Goal: Book appointment/travel/reservation

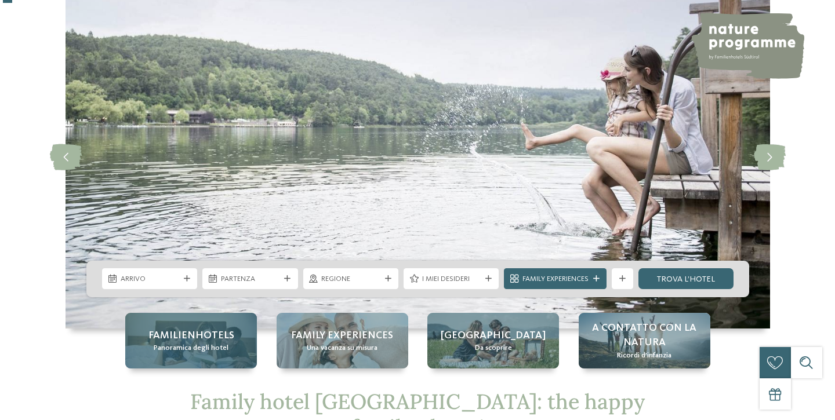
scroll to position [68, 0]
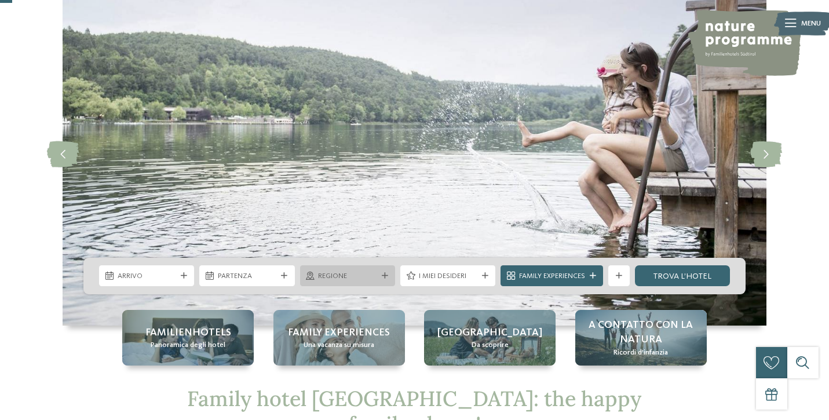
click at [330, 274] on span "Regione" at bounding box center [347, 276] width 59 height 10
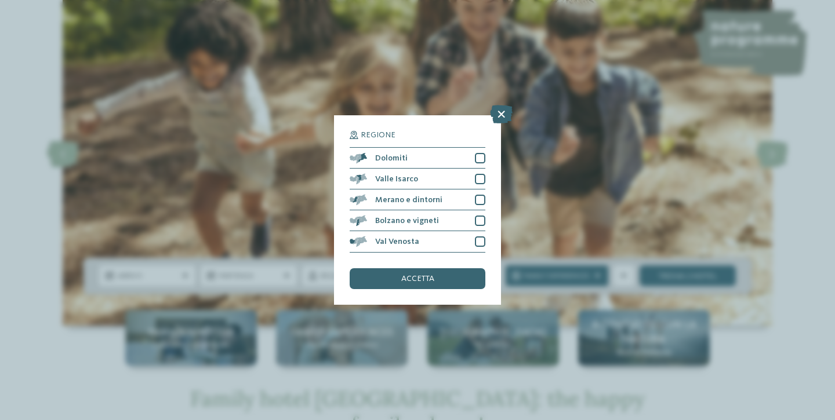
click at [29, 350] on div "slide 5 of 5" at bounding box center [417, 175] width 835 height 382
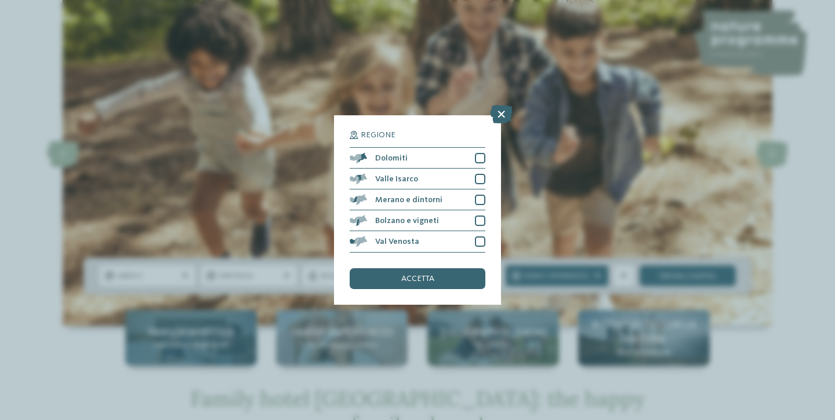
click at [168, 338] on span "Familienhotels" at bounding box center [191, 333] width 86 height 14
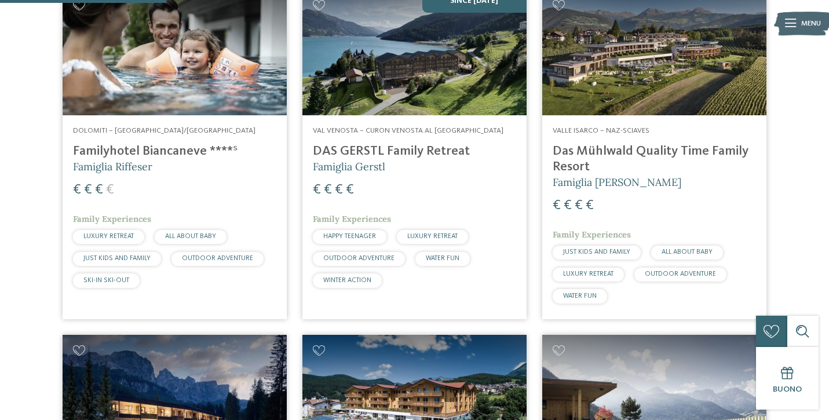
scroll to position [702, 0]
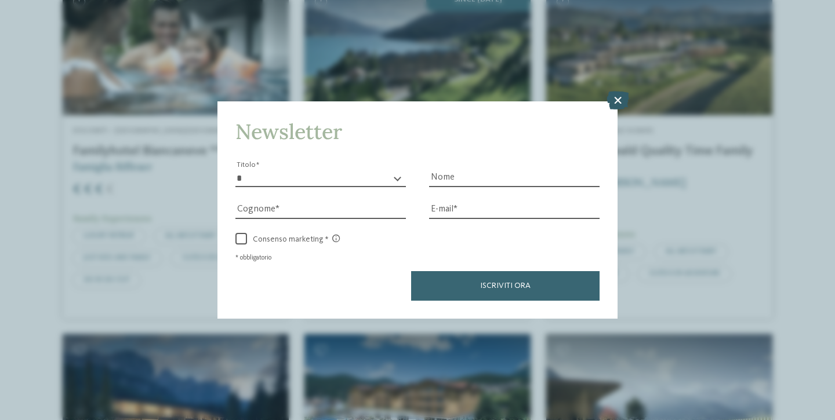
click at [619, 91] on icon at bounding box center [617, 100] width 23 height 19
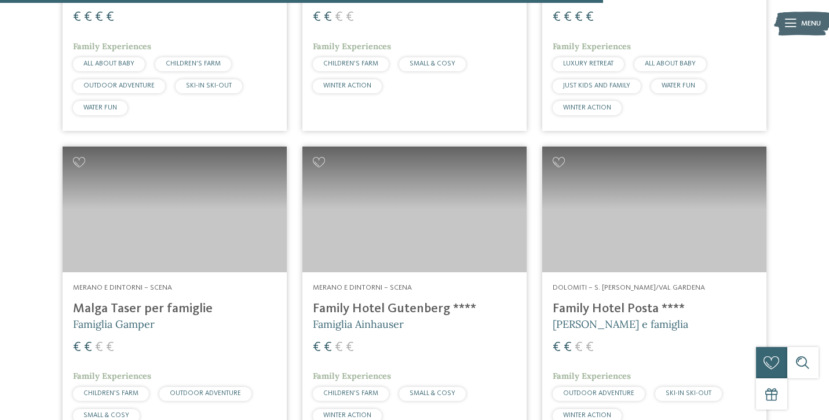
scroll to position [2570, 0]
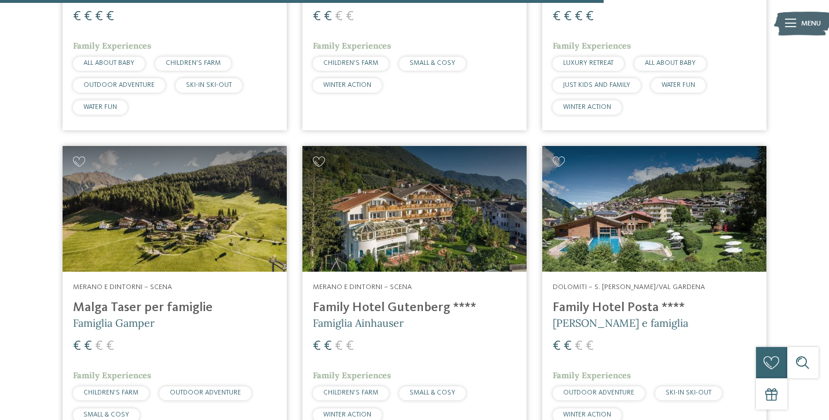
click at [152, 300] on h4 "Malga Taser per famiglie" at bounding box center [174, 308] width 203 height 16
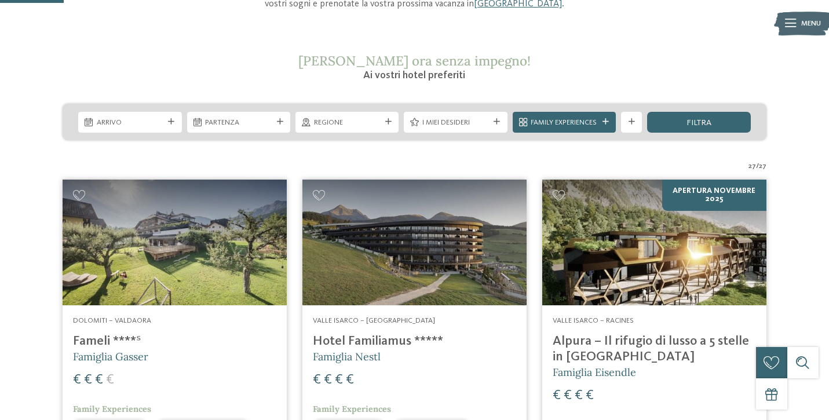
scroll to position [289, 0]
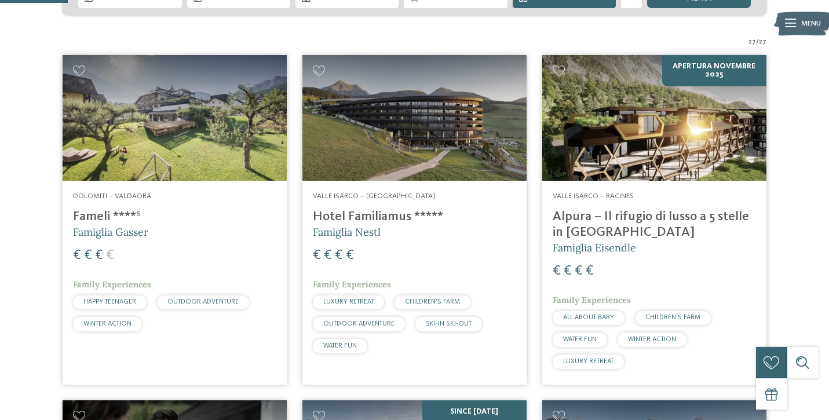
click at [144, 117] on img at bounding box center [175, 118] width 224 height 126
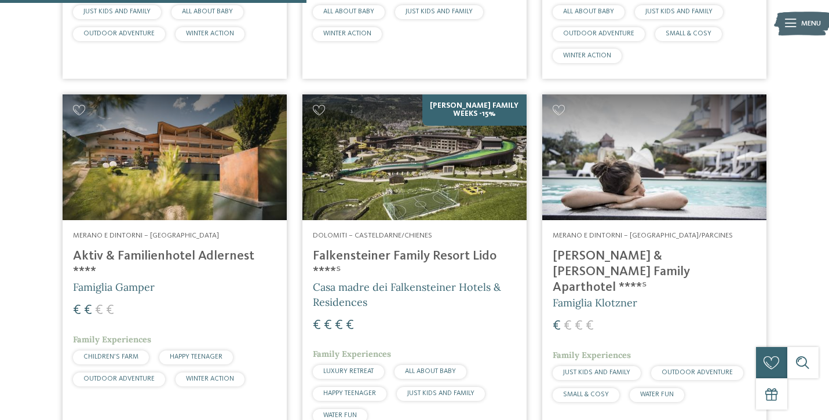
scroll to position [1347, 0]
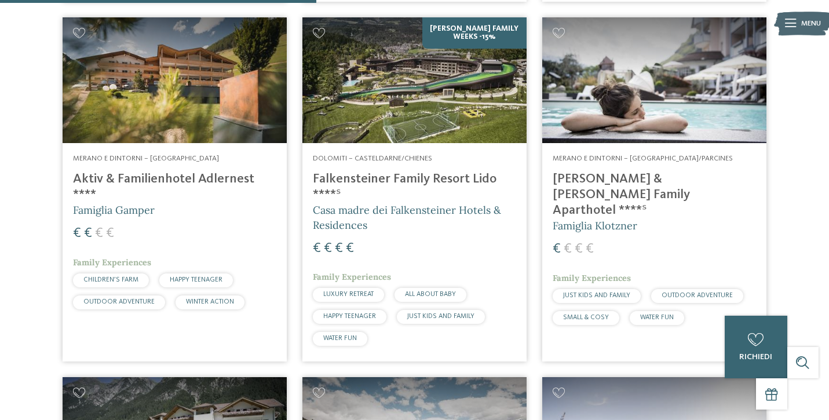
click at [615, 99] on img at bounding box center [654, 80] width 224 height 126
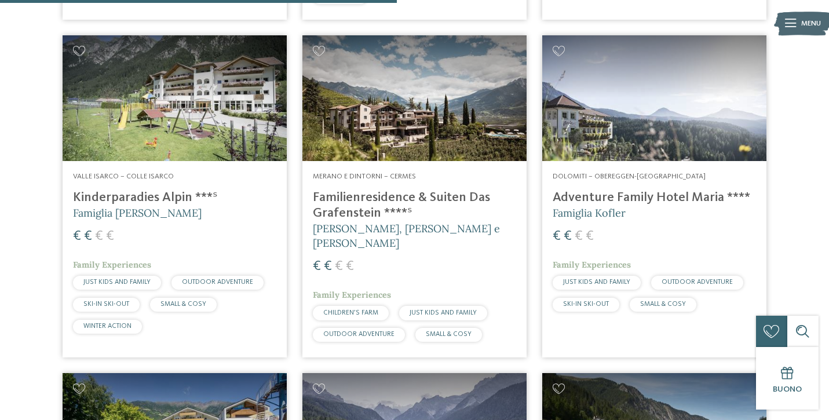
scroll to position [1688, 0]
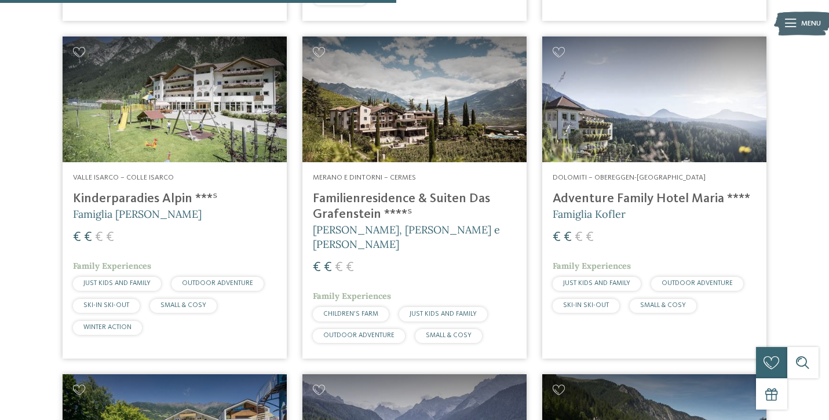
click at [644, 93] on img at bounding box center [654, 100] width 224 height 126
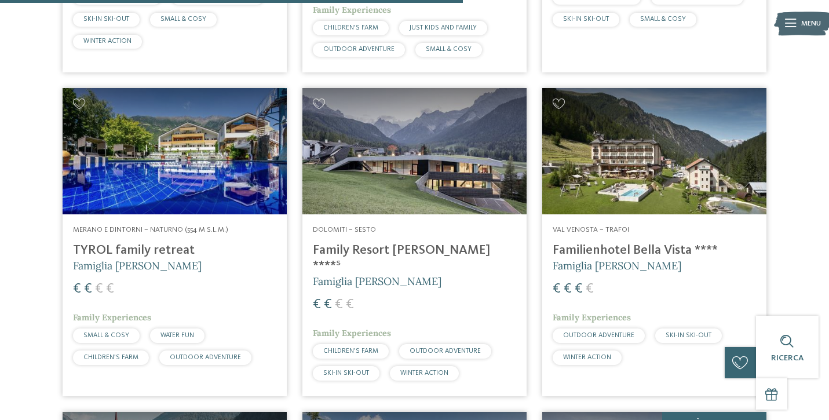
scroll to position [2000, 0]
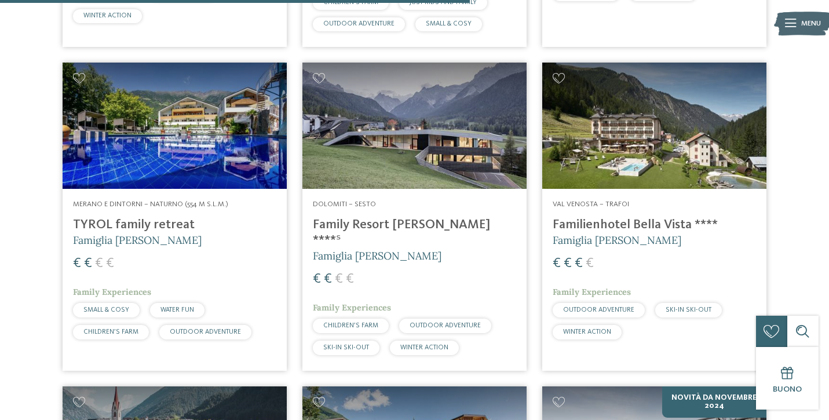
click at [343, 119] on img at bounding box center [415, 126] width 224 height 126
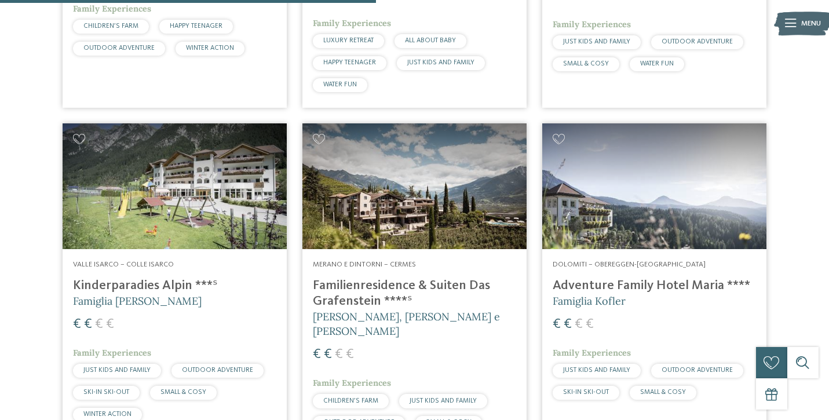
scroll to position [1736, 0]
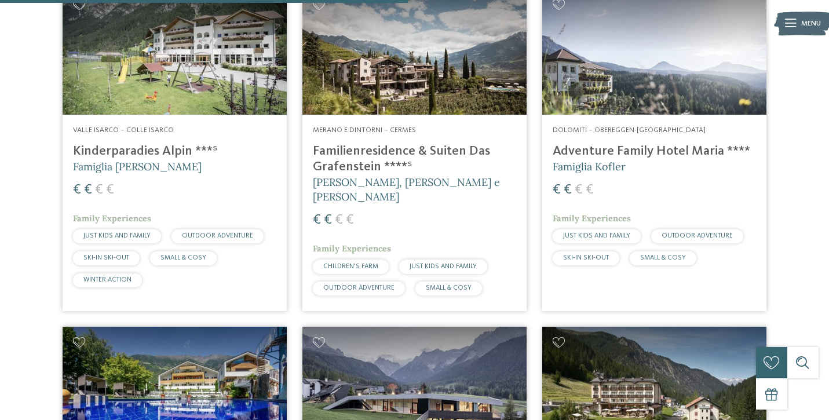
click at [411, 70] on img at bounding box center [415, 52] width 224 height 126
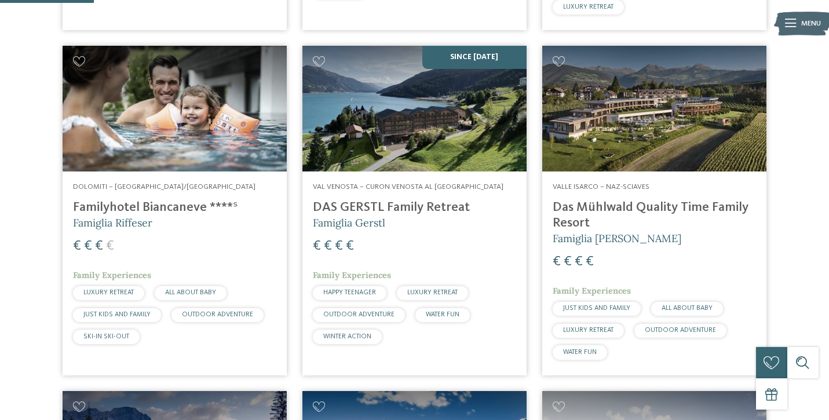
scroll to position [704, 0]
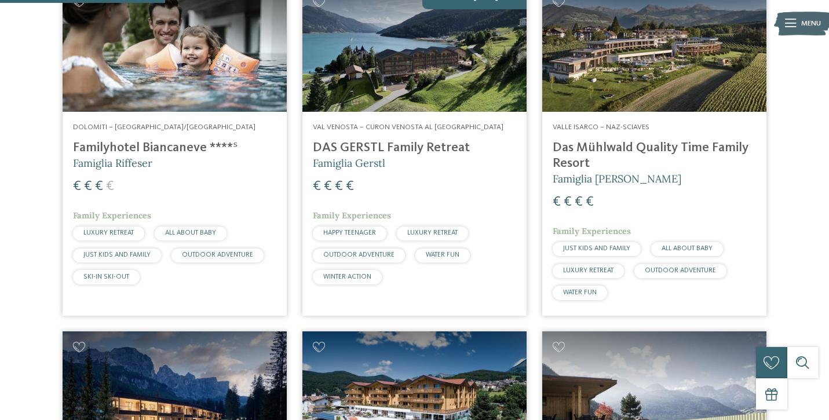
click at [148, 53] on img at bounding box center [175, 49] width 224 height 126
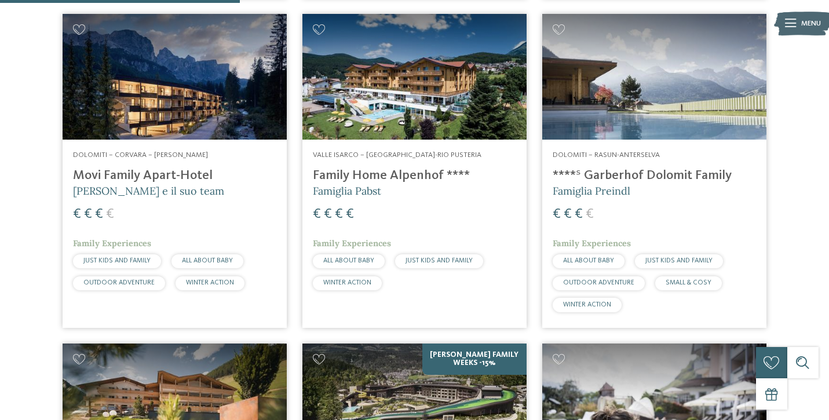
scroll to position [1022, 0]
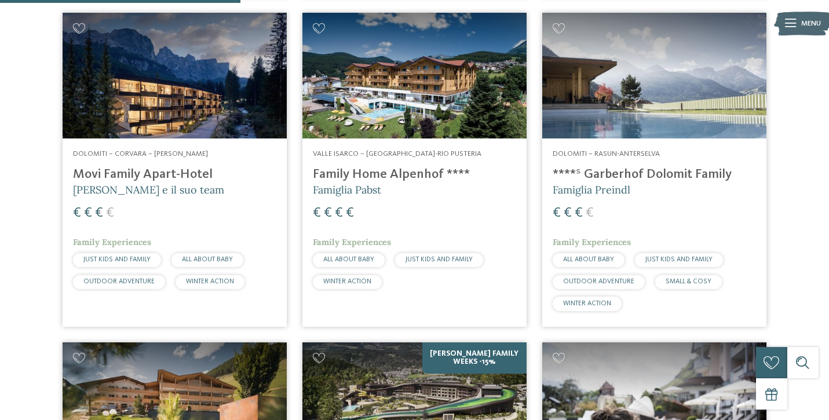
click at [411, 79] on img at bounding box center [415, 76] width 224 height 126
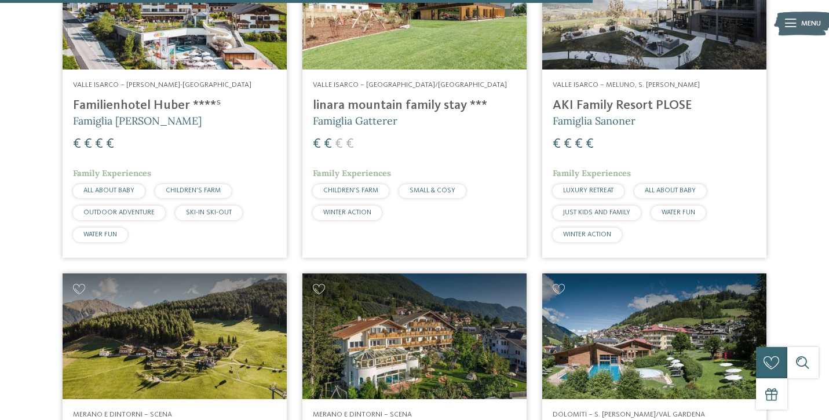
scroll to position [2599, 0]
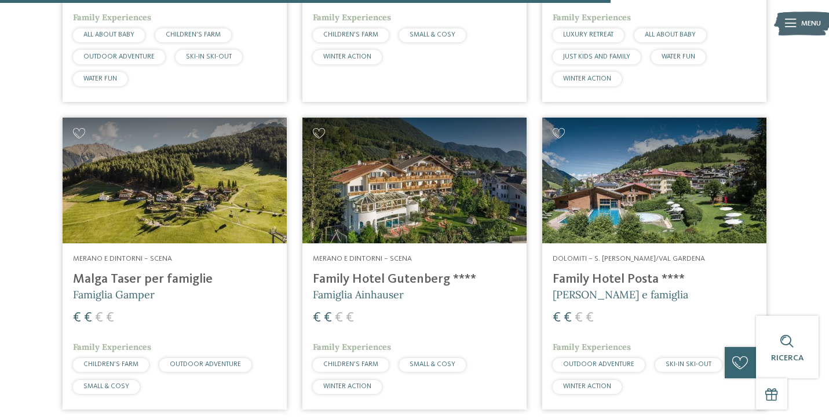
click at [410, 177] on img at bounding box center [415, 181] width 224 height 126
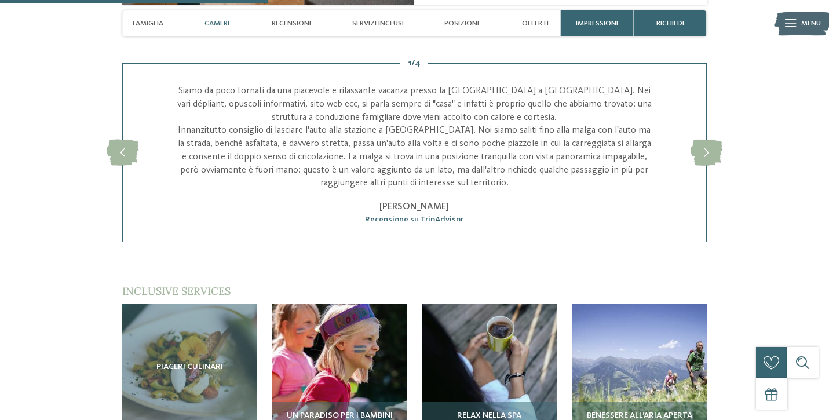
scroll to position [1361, 0]
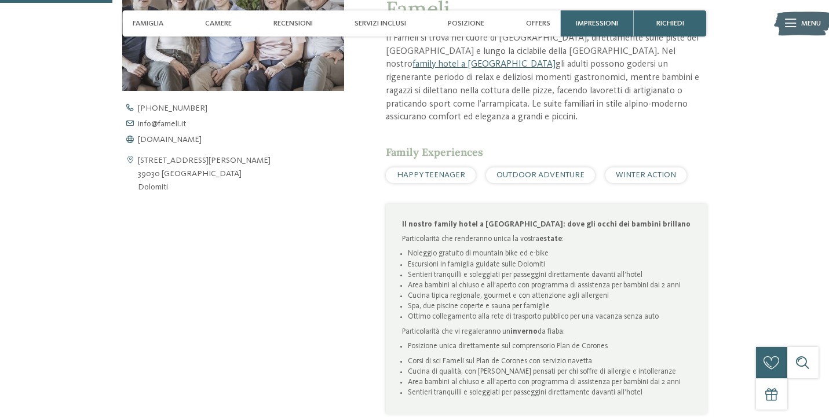
scroll to position [453, 0]
drag, startPoint x: 558, startPoint y: 326, endPoint x: 611, endPoint y: 323, distance: 53.4
click at [611, 341] on li "Posizione unica direttamente sul comprensorio Plan de Corones" at bounding box center [549, 346] width 283 height 10
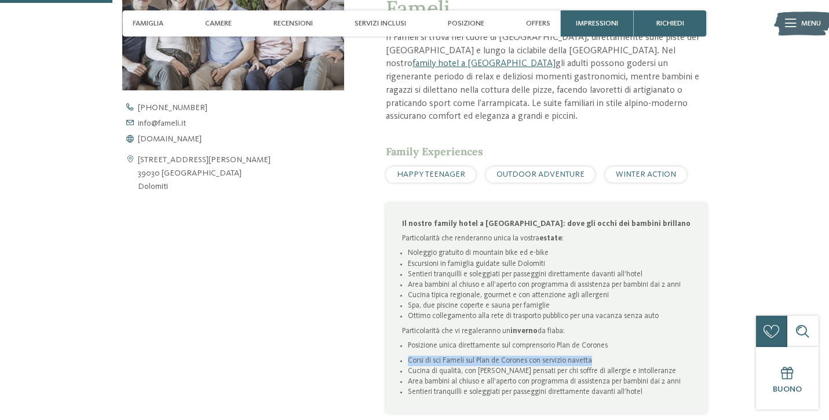
drag, startPoint x: 410, startPoint y: 341, endPoint x: 590, endPoint y: 340, distance: 180.2
click at [591, 356] on li "Corsi di sci Famelí sul Plan de Corones con servizio navetta" at bounding box center [549, 361] width 283 height 10
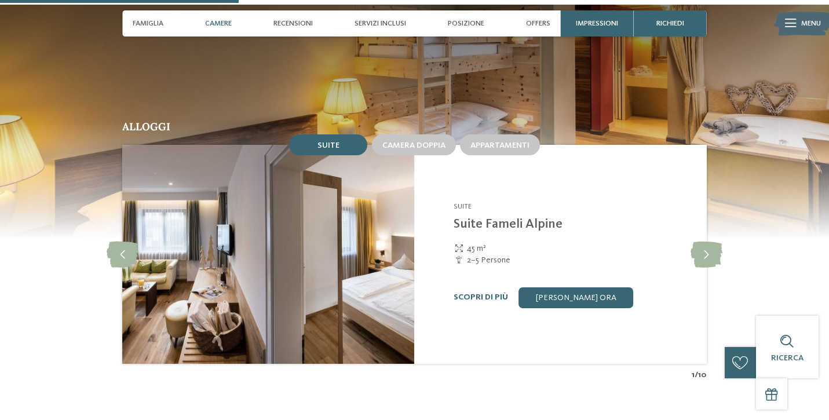
scroll to position [961, 0]
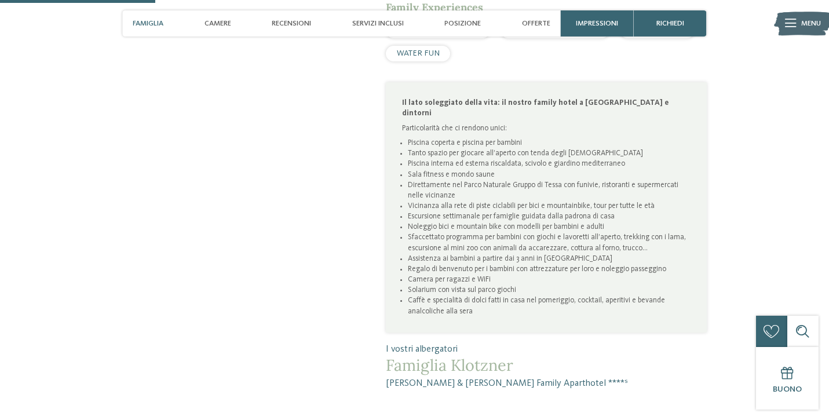
scroll to position [612, 0]
drag, startPoint x: 507, startPoint y: 218, endPoint x: 573, endPoint y: 217, distance: 66.7
click at [573, 254] on li "Assistenza ai bambini a partire dai 3 anni in Heidland" at bounding box center [549, 259] width 283 height 10
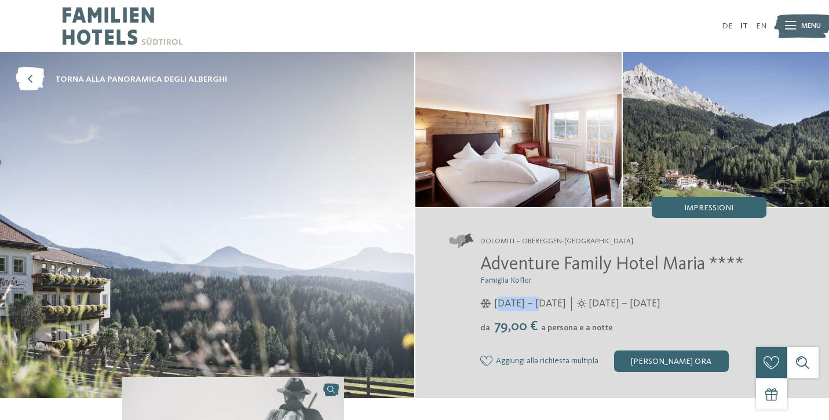
drag, startPoint x: 498, startPoint y: 304, endPoint x: 538, endPoint y: 305, distance: 39.4
click at [539, 305] on span "[DATE] – [DATE]" at bounding box center [530, 304] width 72 height 14
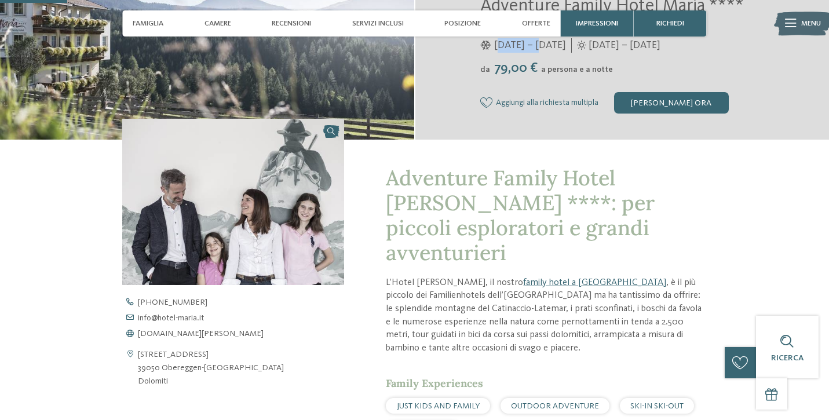
scroll to position [261, 0]
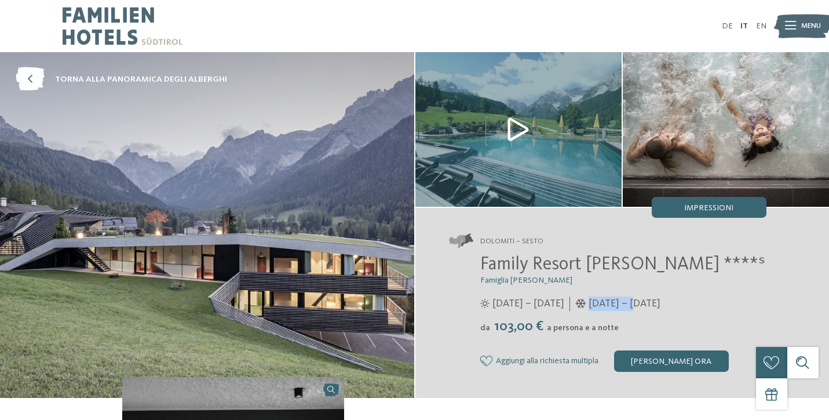
drag, startPoint x: 624, startPoint y: 304, endPoint x: 669, endPoint y: 302, distance: 45.8
click at [661, 302] on span "04/12/2025 – 07/04/2026" at bounding box center [625, 304] width 72 height 14
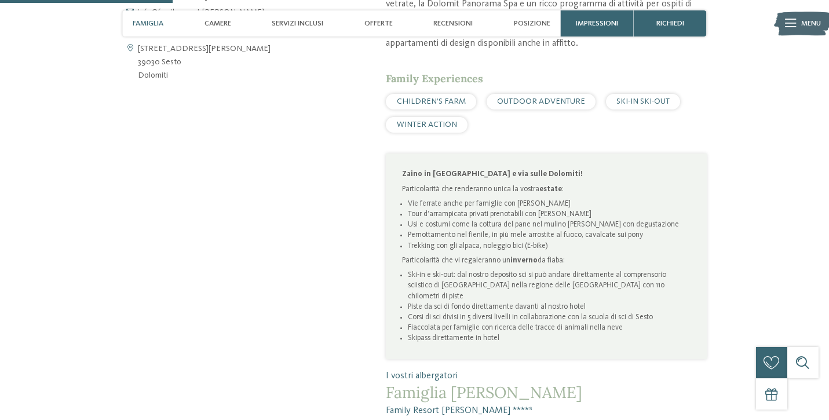
scroll to position [884, 0]
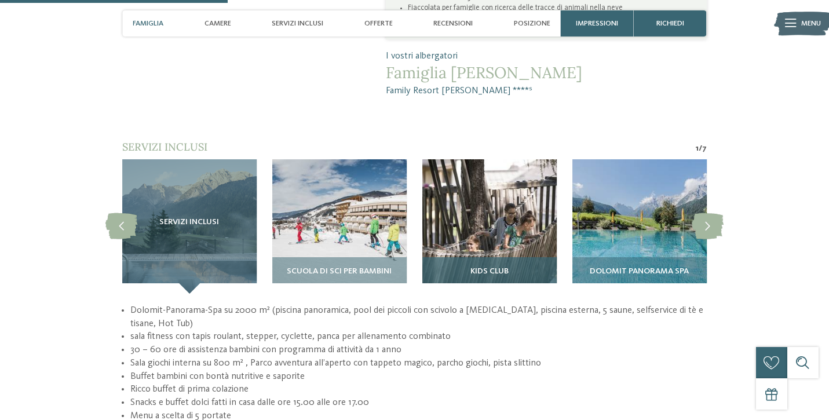
click at [507, 169] on img at bounding box center [489, 226] width 134 height 134
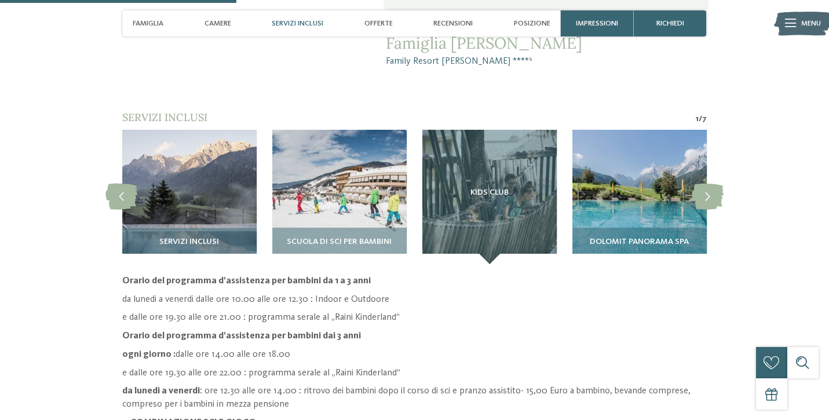
scroll to position [920, 0]
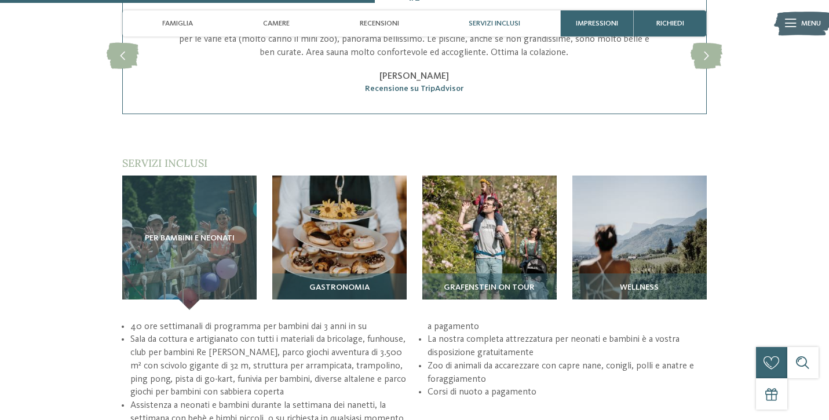
scroll to position [1472, 0]
